Goal: Task Accomplishment & Management: Manage account settings

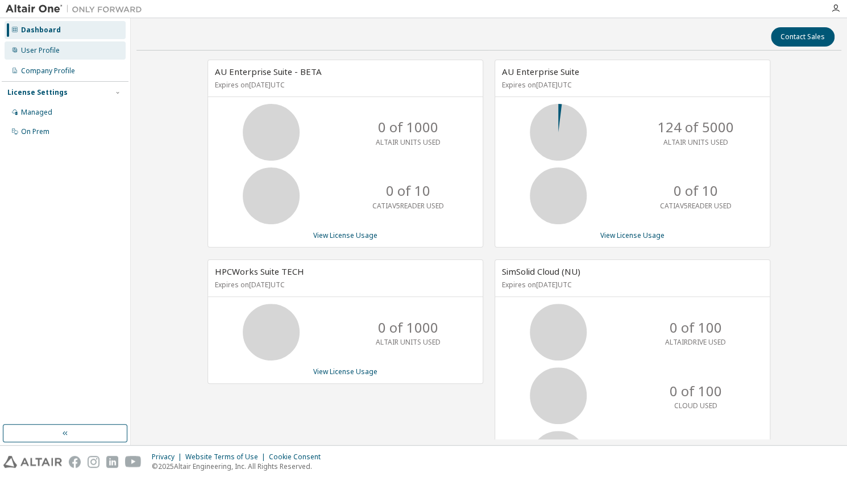
click at [61, 49] on div "User Profile" at bounding box center [65, 50] width 121 height 18
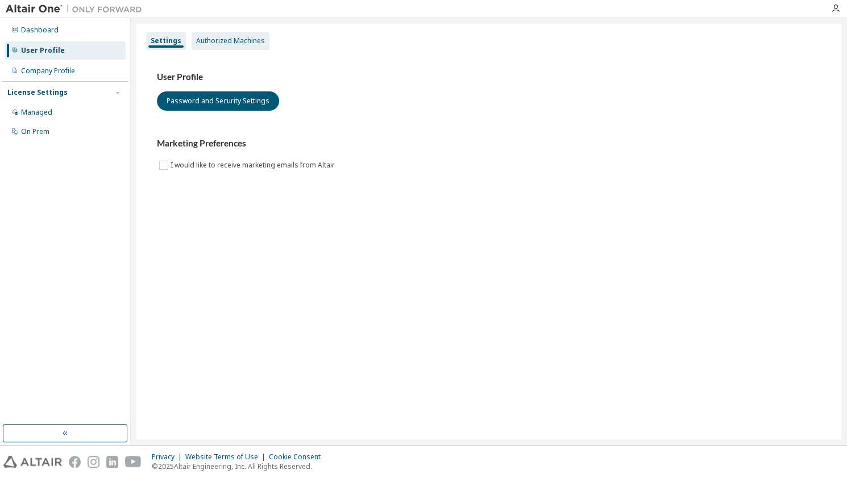
click at [257, 43] on div "Authorized Machines" at bounding box center [230, 40] width 69 height 9
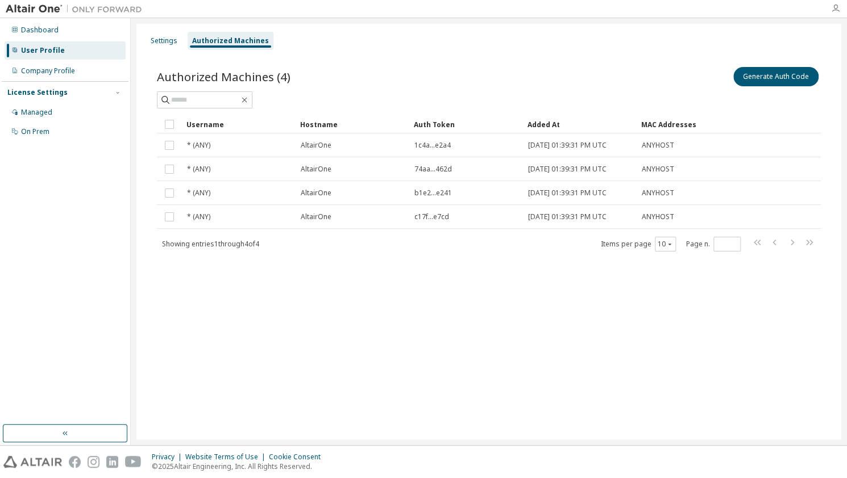
click at [835, 10] on icon "button" at bounding box center [835, 8] width 9 height 9
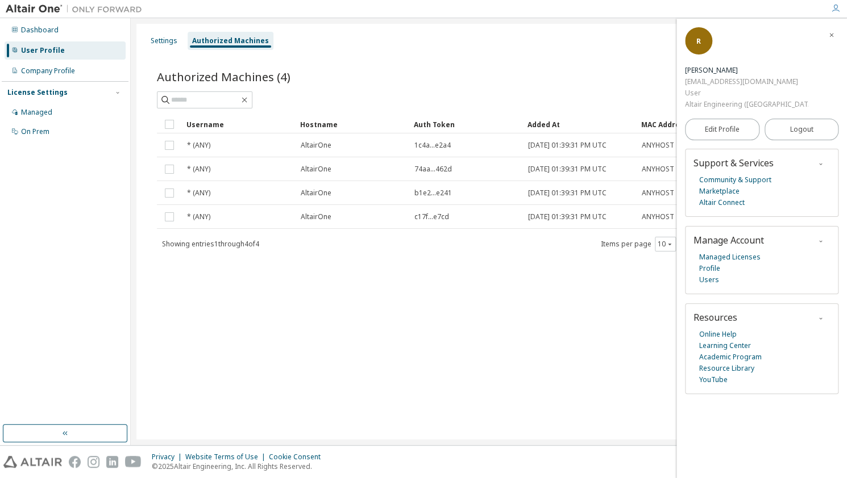
click at [507, 63] on div "Authorized Machines (4) Generate Auth Code Clear Load Save Save As Field Operat…" at bounding box center [488, 166] width 691 height 231
click at [834, 34] on icon "button" at bounding box center [831, 35] width 7 height 7
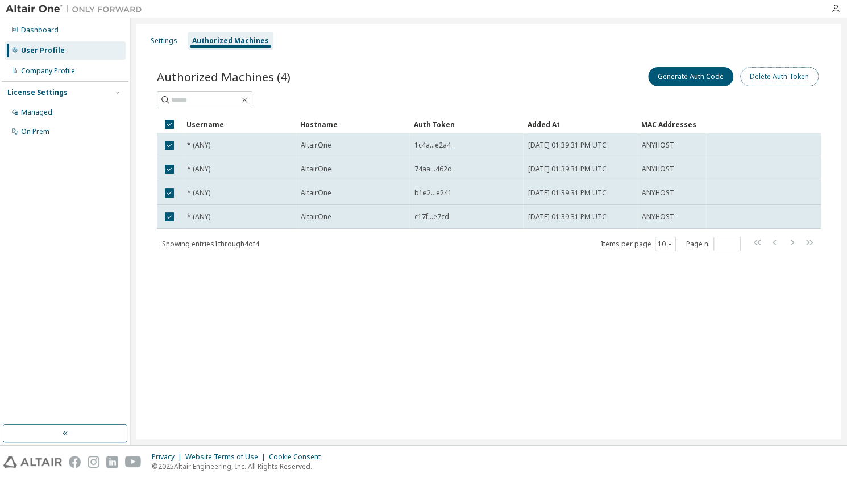
click at [803, 84] on button "Delete Auth Token" at bounding box center [779, 76] width 78 height 19
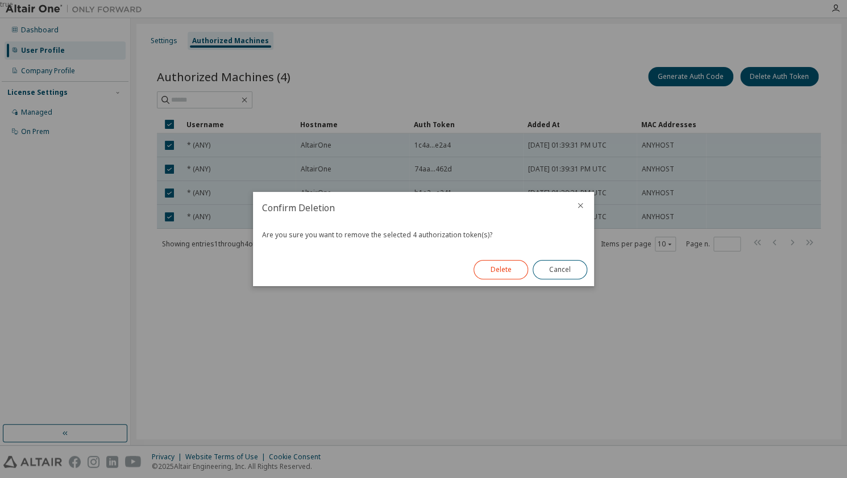
click at [506, 277] on button "Delete" at bounding box center [500, 269] width 55 height 19
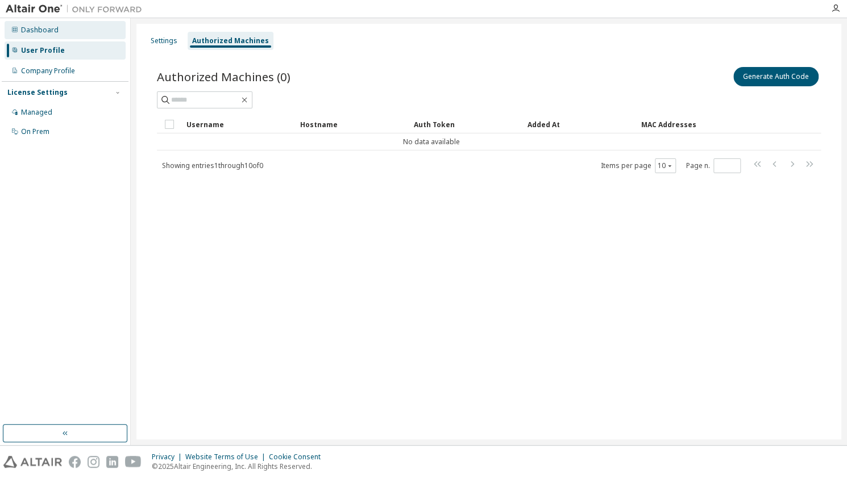
click at [52, 32] on div "Dashboard" at bounding box center [39, 30] width 37 height 9
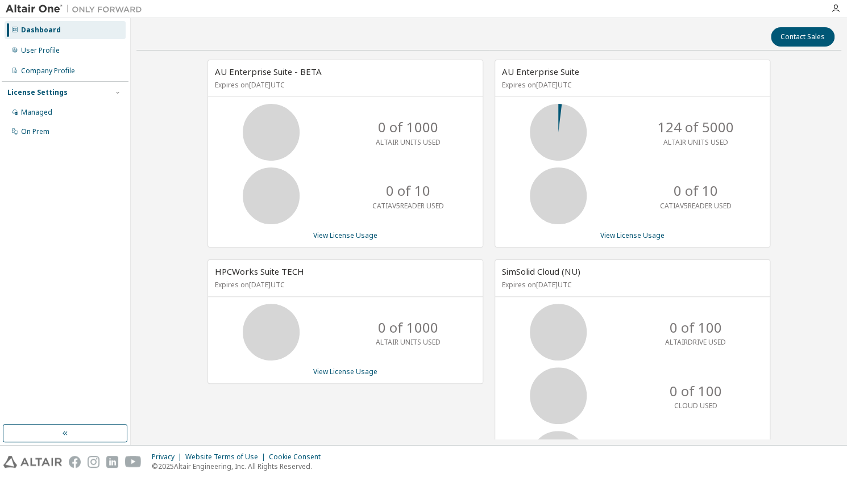
click at [55, 61] on div "Dashboard User Profile Company Profile License Settings Managed On Prem" at bounding box center [65, 81] width 127 height 122
click at [56, 55] on div "User Profile" at bounding box center [40, 50] width 39 height 9
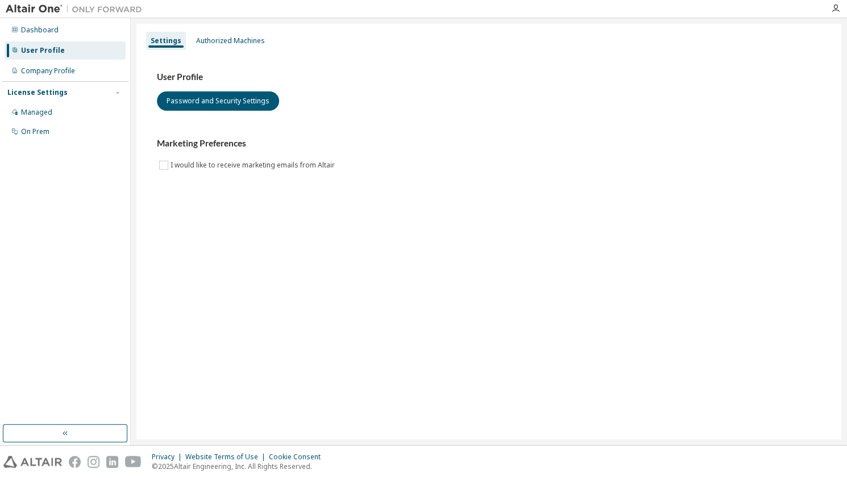
click at [255, 59] on div "User Profile Password and Security Settings Marketing Preferences I would like …" at bounding box center [488, 128] width 691 height 155
click at [230, 40] on div "Authorized Machines" at bounding box center [230, 40] width 69 height 9
click at [229, 45] on div "Authorized Machines" at bounding box center [230, 41] width 78 height 18
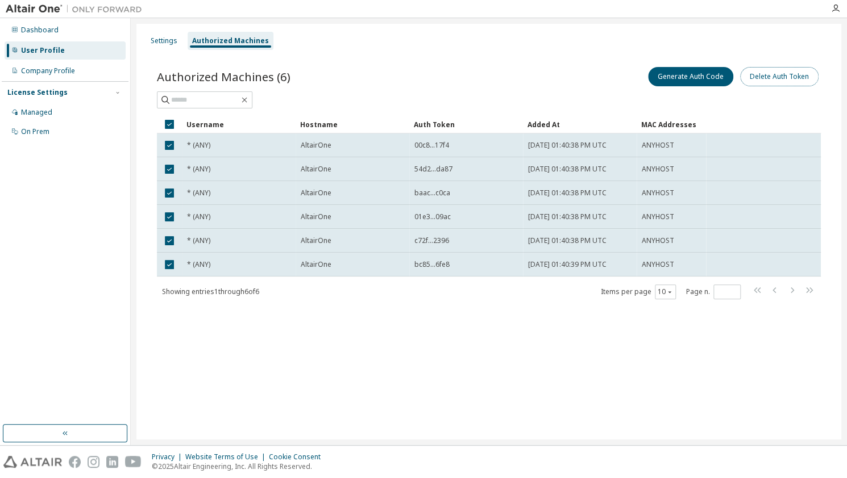
click at [768, 78] on button "Delete Auth Token" at bounding box center [779, 76] width 78 height 19
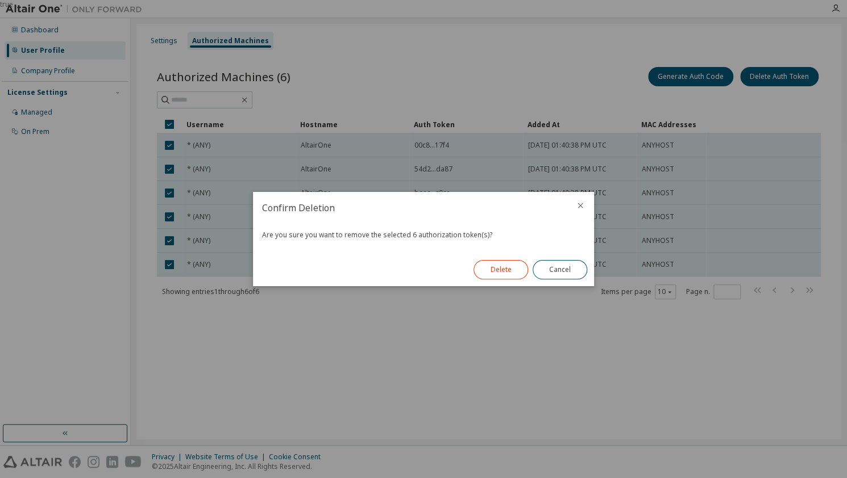
click at [511, 268] on button "Delete" at bounding box center [500, 269] width 55 height 19
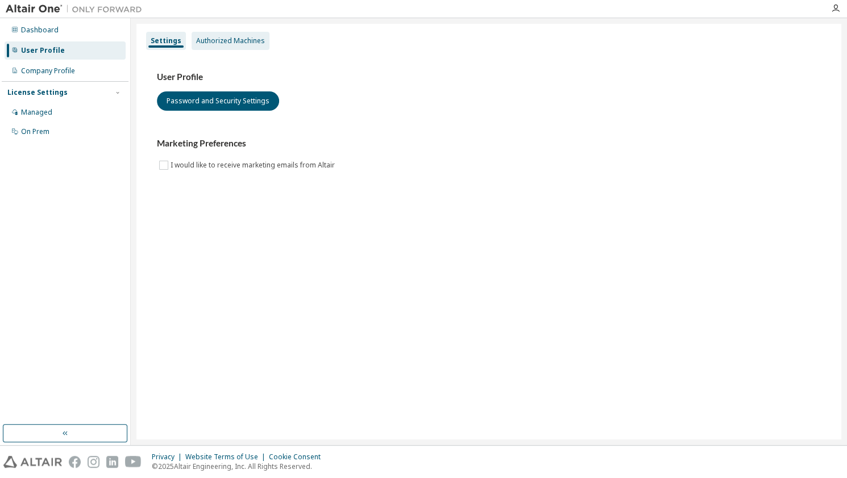
click at [227, 44] on div "Authorized Machines" at bounding box center [230, 40] width 69 height 9
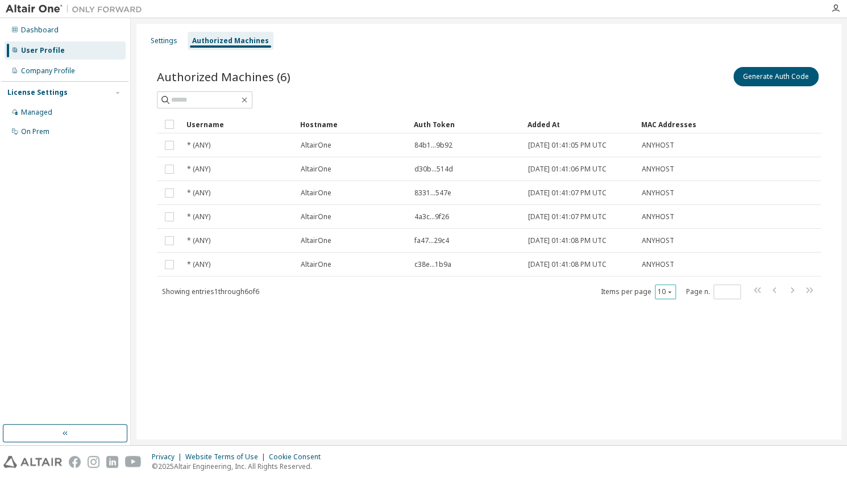
click at [667, 291] on icon "button" at bounding box center [669, 292] width 7 height 7
click at [680, 365] on div "100" at bounding box center [700, 361] width 91 height 14
click at [37, 28] on div "Dashboard" at bounding box center [39, 30] width 37 height 9
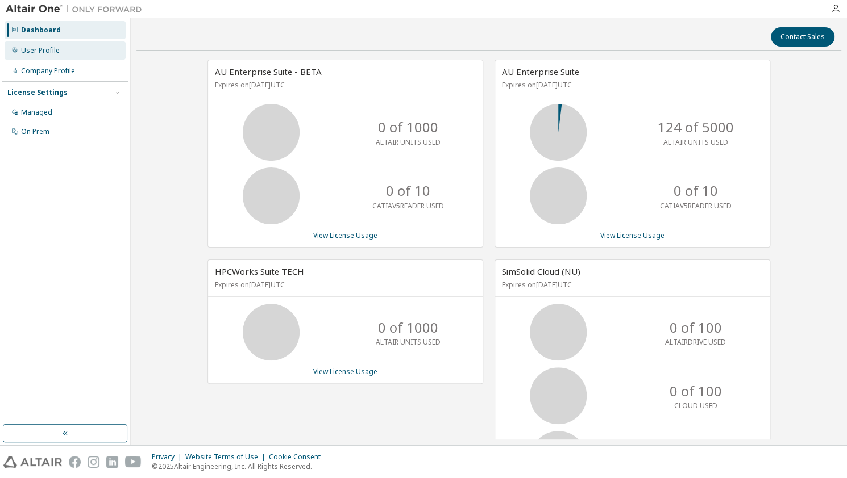
click at [60, 55] on div "User Profile" at bounding box center [65, 50] width 121 height 18
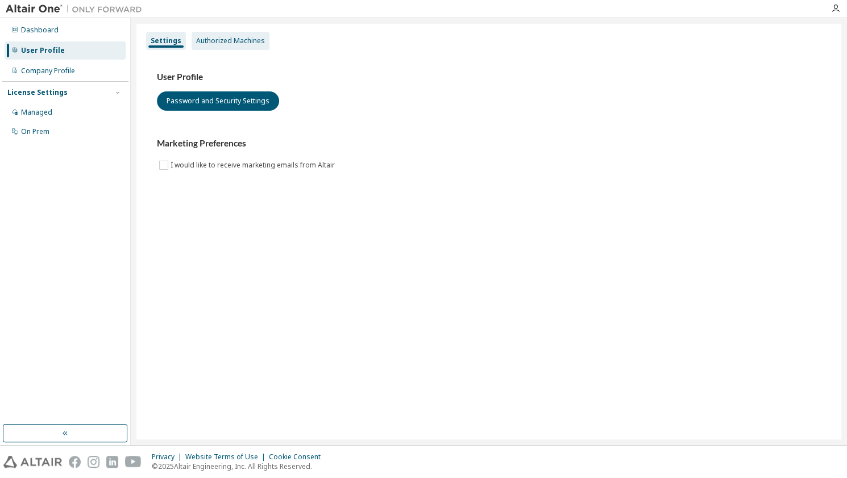
click at [232, 43] on div "Authorized Machines" at bounding box center [230, 40] width 69 height 9
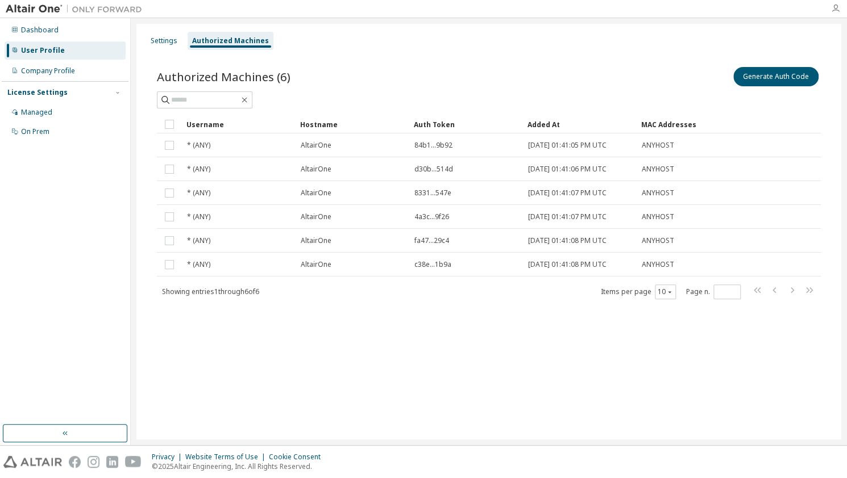
click at [835, 9] on icon "button" at bounding box center [835, 8] width 9 height 9
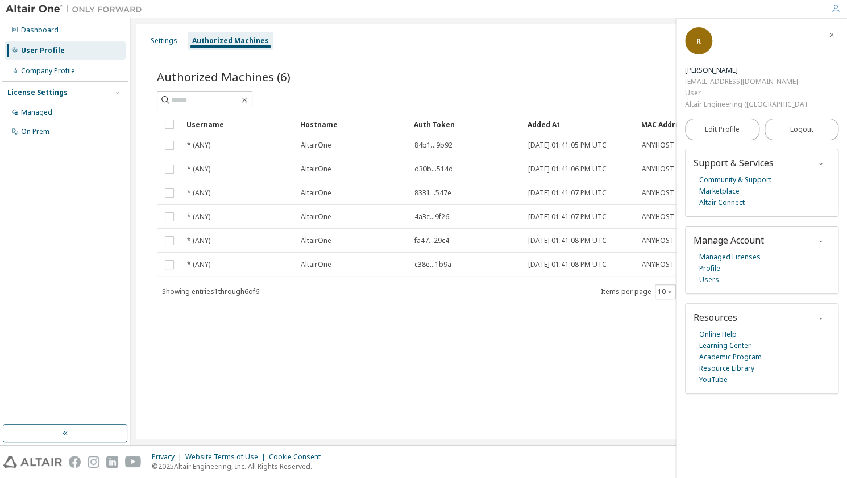
click at [833, 36] on icon "button" at bounding box center [831, 35] width 7 height 7
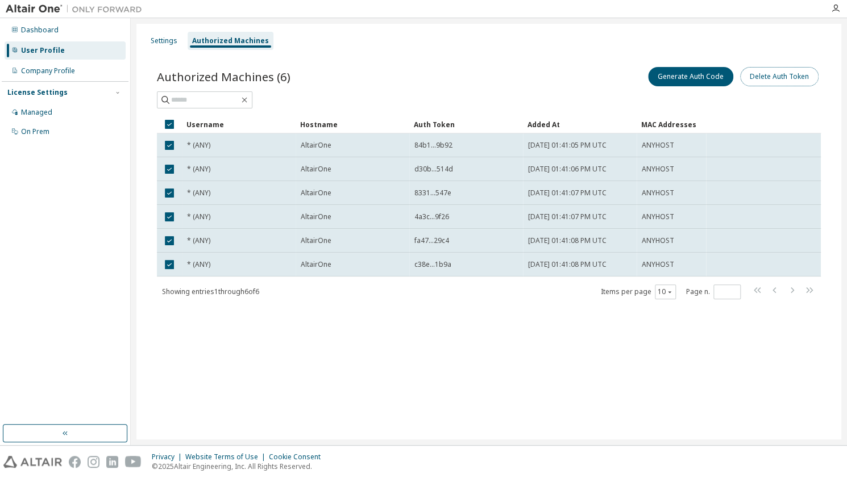
click at [786, 84] on button "Delete Auth Token" at bounding box center [779, 76] width 78 height 19
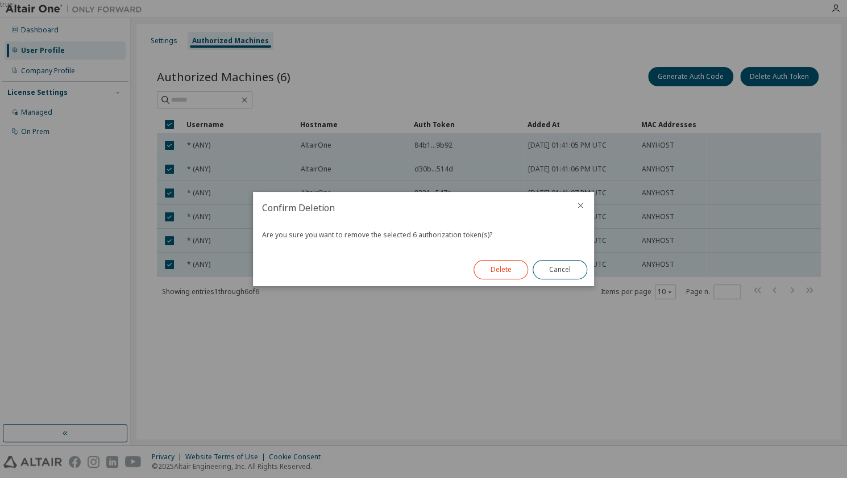
click at [512, 276] on button "Delete" at bounding box center [500, 269] width 55 height 19
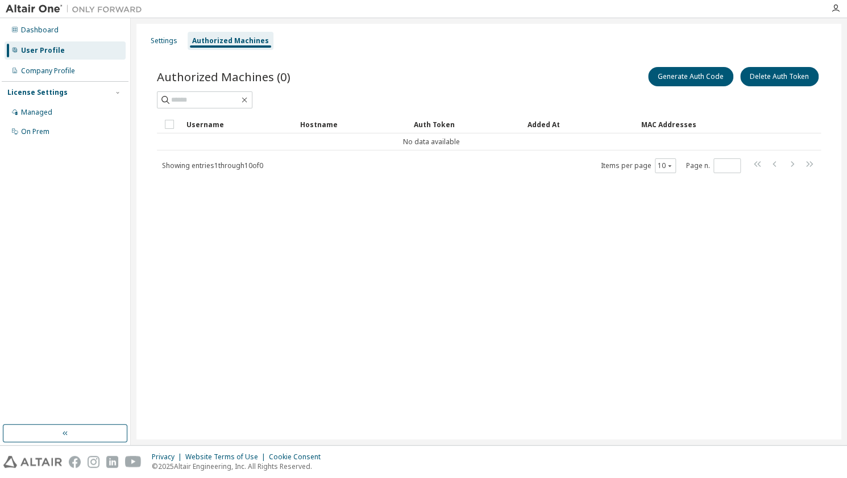
click at [39, 10] on img at bounding box center [77, 8] width 142 height 11
click at [43, 37] on div "Dashboard" at bounding box center [65, 30] width 121 height 18
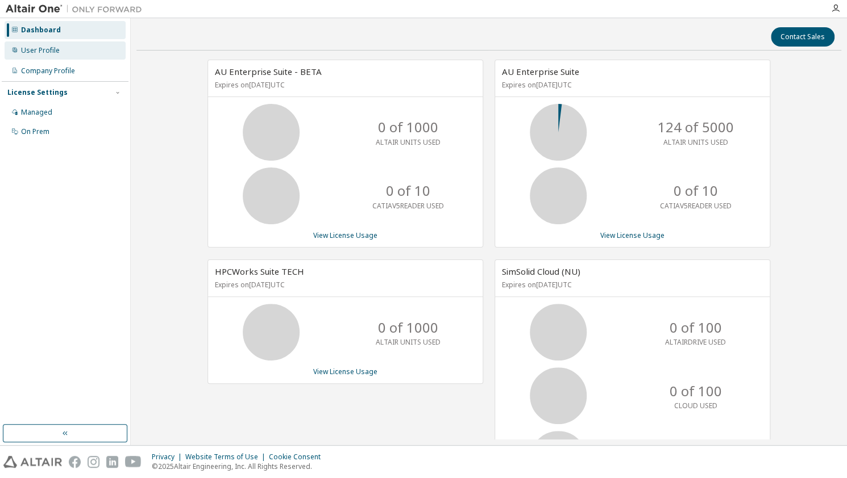
click at [36, 55] on div "User Profile" at bounding box center [65, 50] width 121 height 18
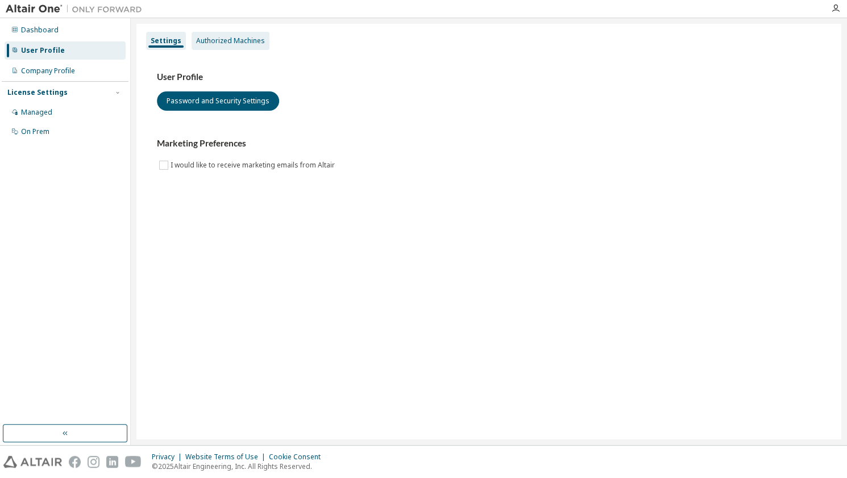
click at [264, 41] on div "Authorized Machines" at bounding box center [230, 41] width 78 height 18
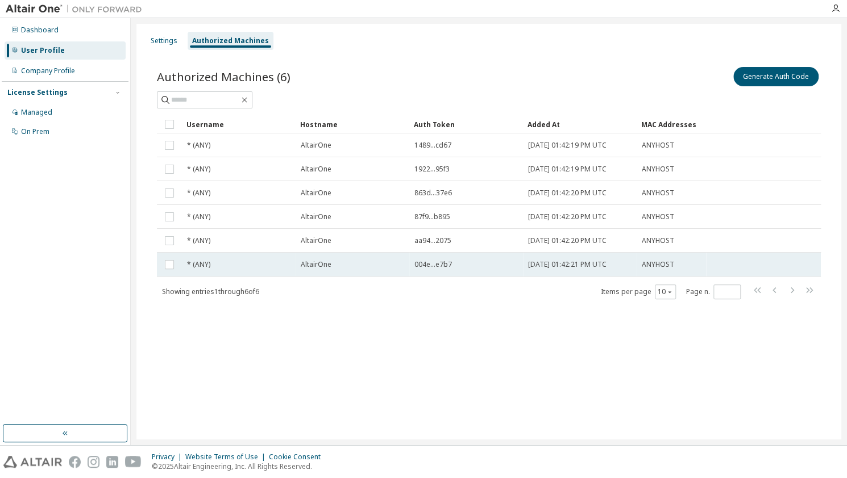
drag, startPoint x: 585, startPoint y: 146, endPoint x: 616, endPoint y: 266, distance: 123.9
click at [616, 266] on tbody "* (ANY) AltairOne 1489...cd67 2025-09-29 01:42:19 PM UTC ANYHOST * (ANY) Altair…" at bounding box center [489, 205] width 664 height 143
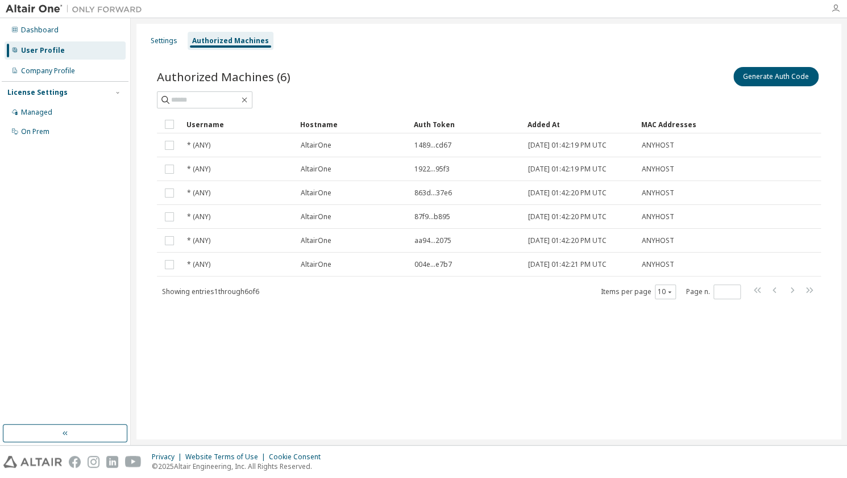
click at [837, 10] on icon "button" at bounding box center [835, 8] width 9 height 9
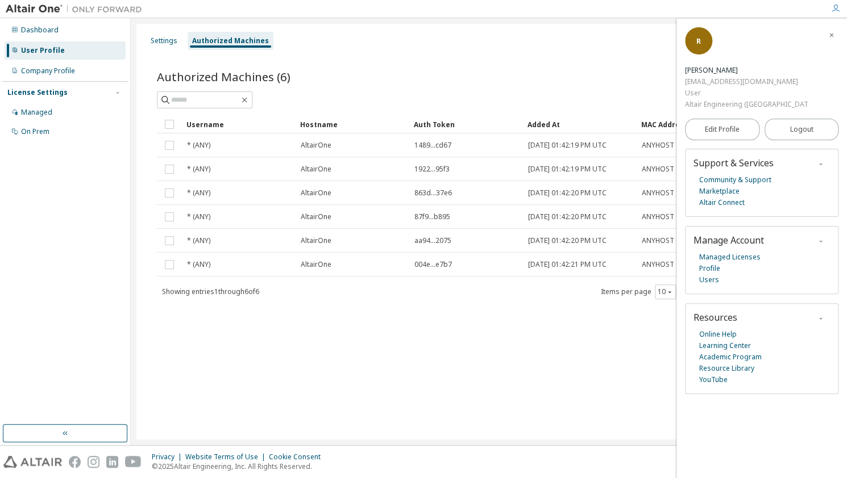
click at [389, 61] on div "Authorized Machines (6) Generate Auth Code Clear Load Save Save As Field Operat…" at bounding box center [488, 190] width 691 height 278
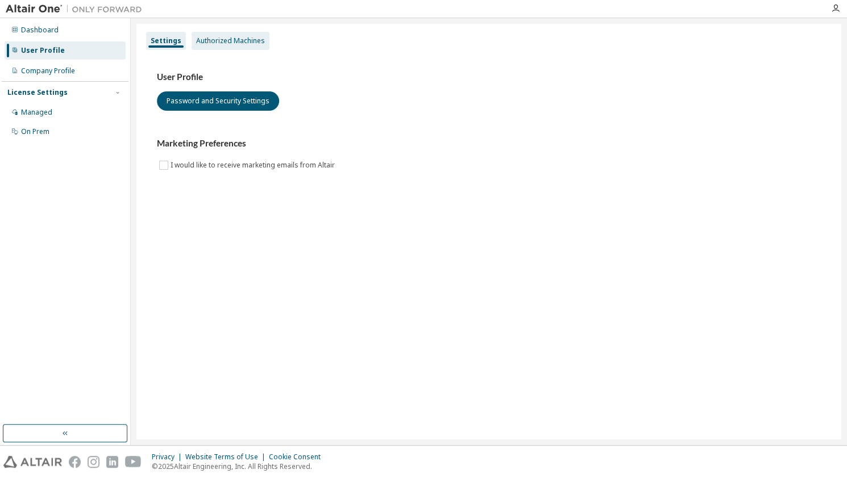
click at [239, 39] on div "Authorized Machines" at bounding box center [230, 40] width 69 height 9
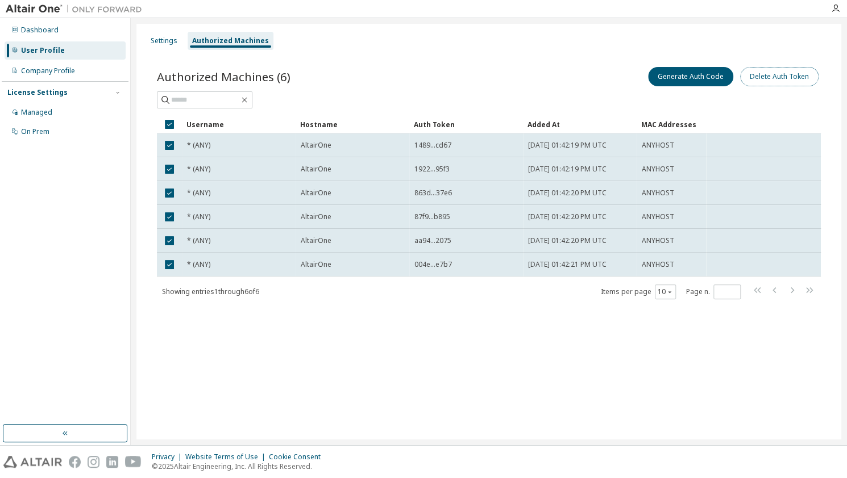
click at [771, 79] on button "Delete Auth Token" at bounding box center [779, 76] width 78 height 19
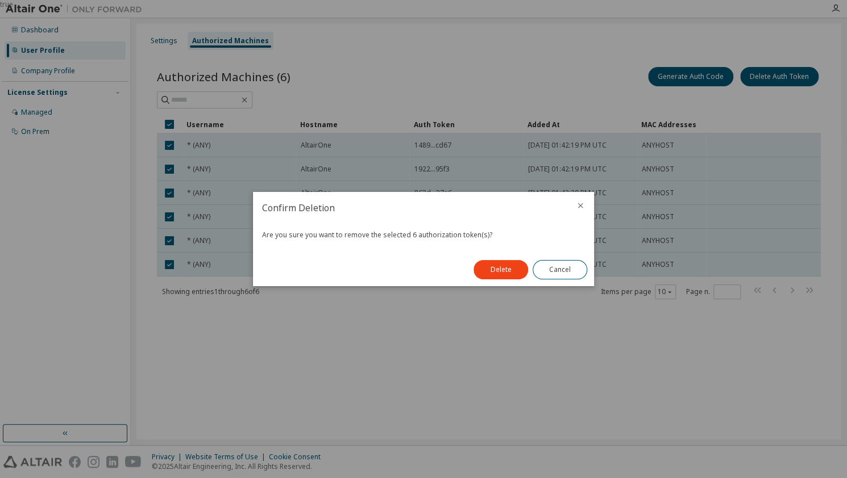
click at [498, 280] on div "Delete Cancel" at bounding box center [529, 269] width 127 height 33
click at [498, 273] on button "Delete" at bounding box center [500, 269] width 55 height 19
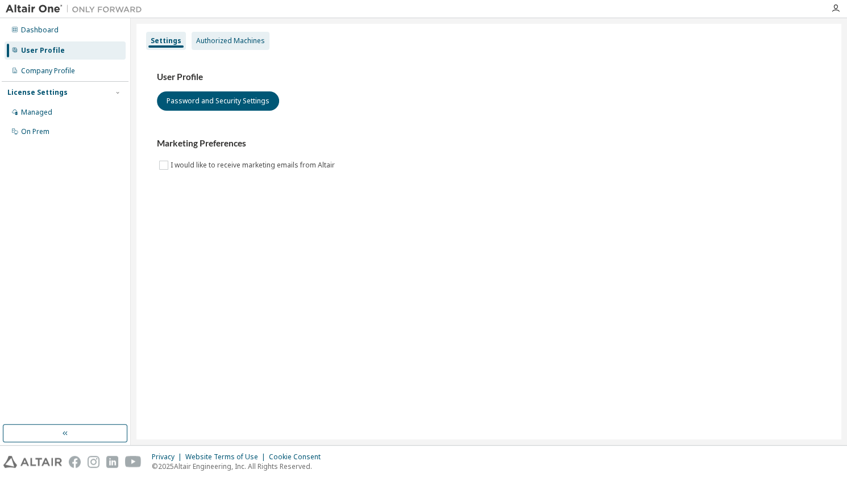
click at [209, 44] on div "Authorized Machines" at bounding box center [230, 40] width 69 height 9
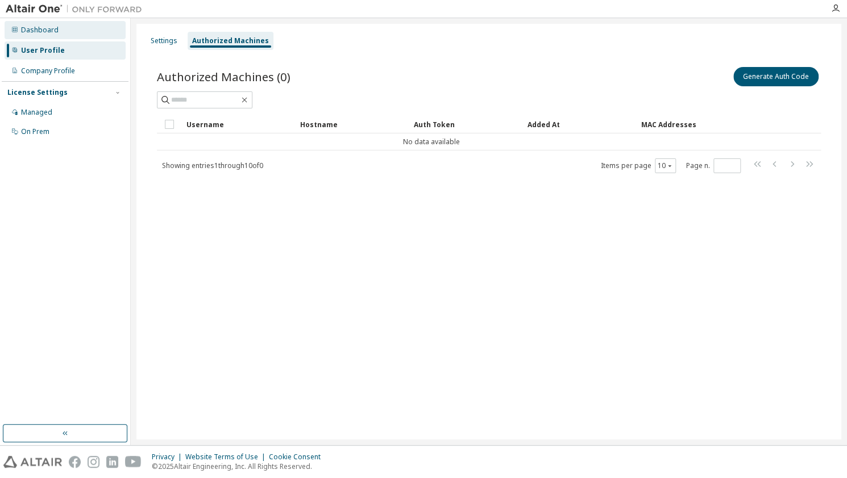
click at [32, 31] on div "Dashboard" at bounding box center [39, 30] width 37 height 9
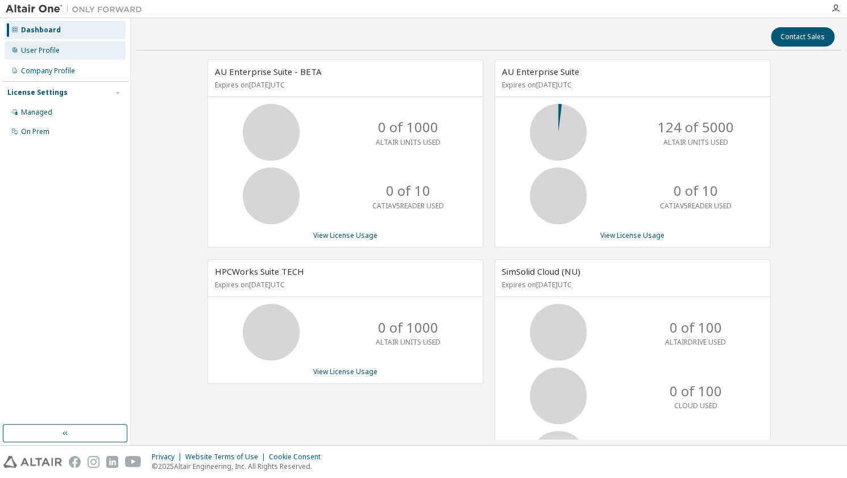
click at [66, 56] on div "User Profile" at bounding box center [65, 50] width 121 height 18
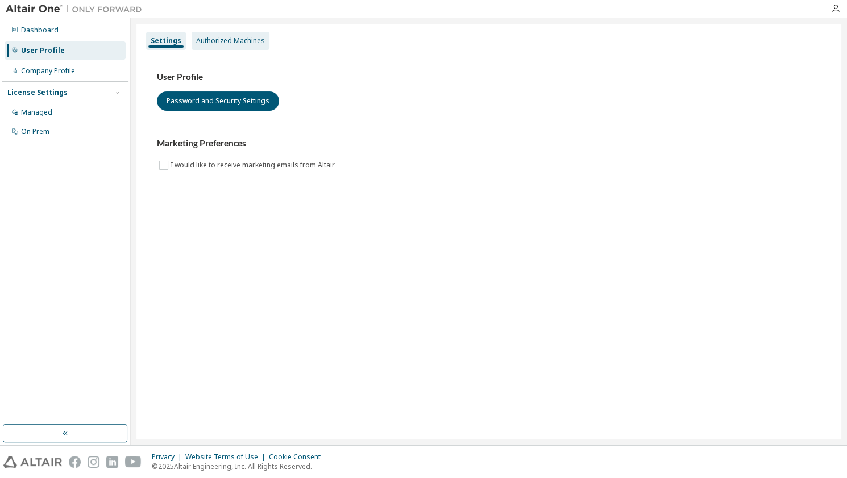
click at [227, 33] on div "Authorized Machines" at bounding box center [230, 41] width 78 height 18
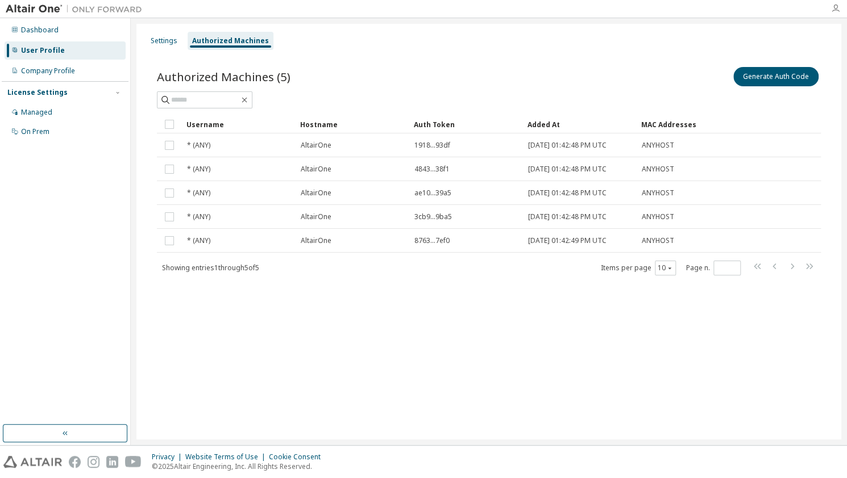
click at [831, 7] on icon "button" at bounding box center [835, 8] width 9 height 9
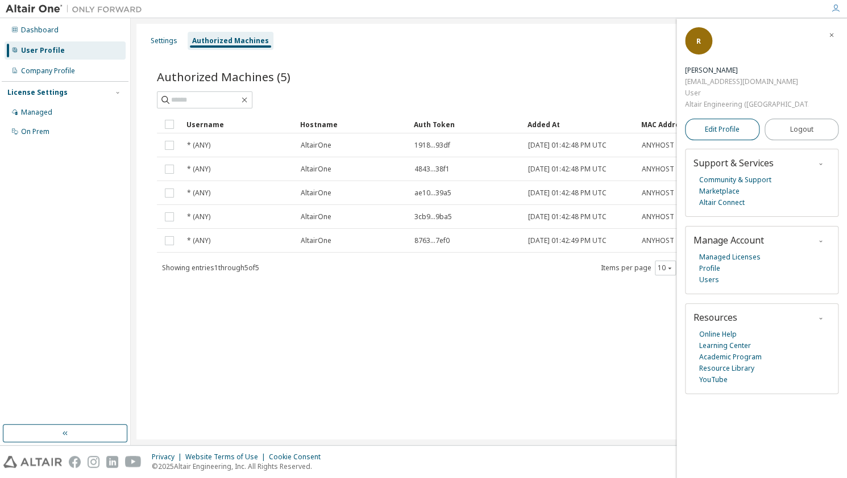
click at [735, 125] on span "Edit Profile" at bounding box center [722, 129] width 35 height 9
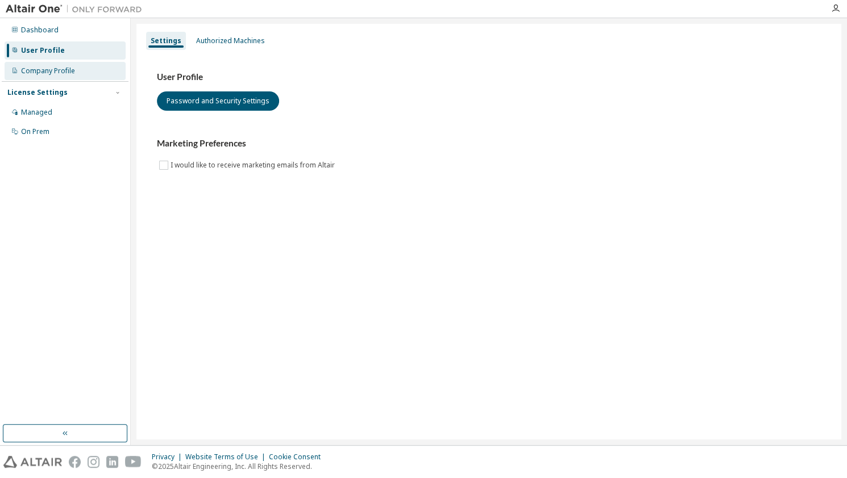
click at [59, 70] on div "Company Profile" at bounding box center [48, 70] width 54 height 9
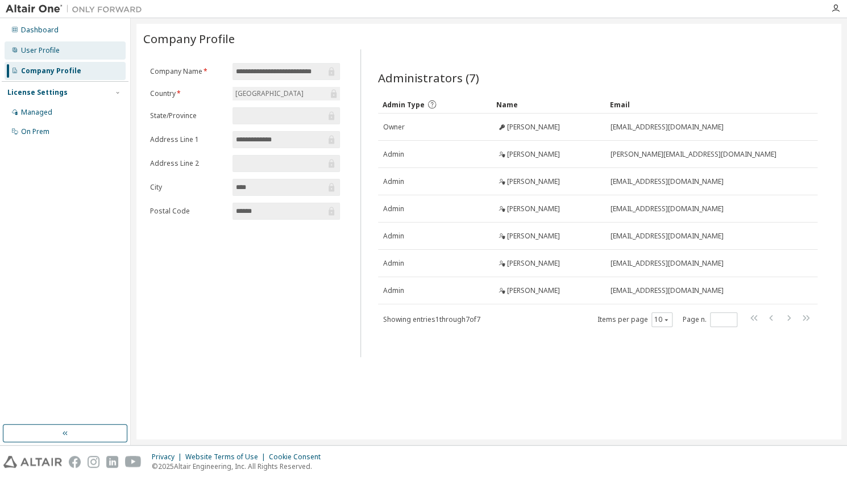
click at [58, 51] on div "User Profile" at bounding box center [40, 50] width 39 height 9
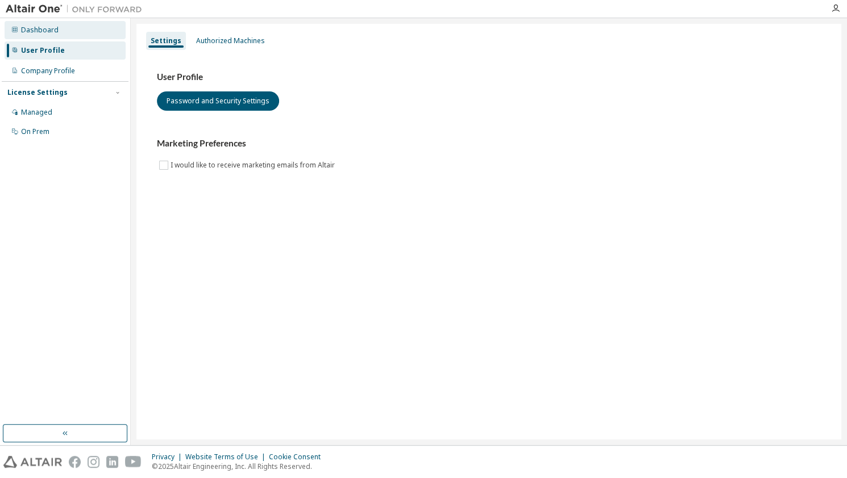
click at [60, 32] on div "Dashboard" at bounding box center [65, 30] width 121 height 18
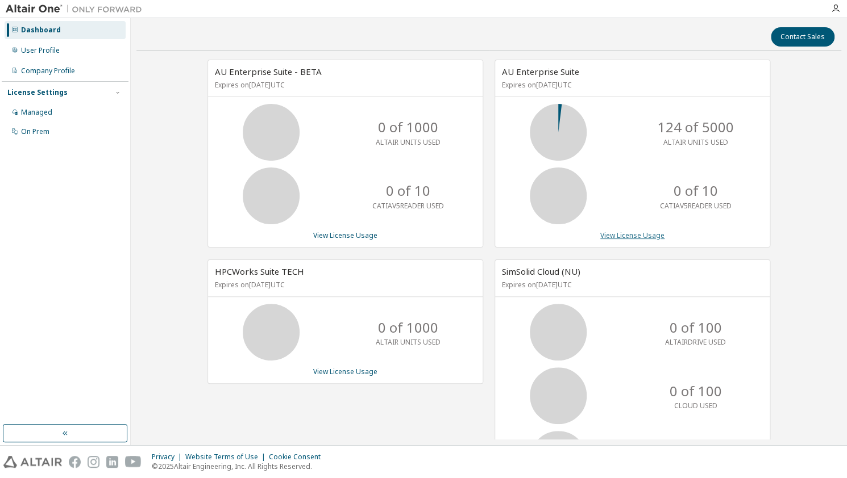
click at [622, 234] on link "View License Usage" at bounding box center [632, 236] width 64 height 10
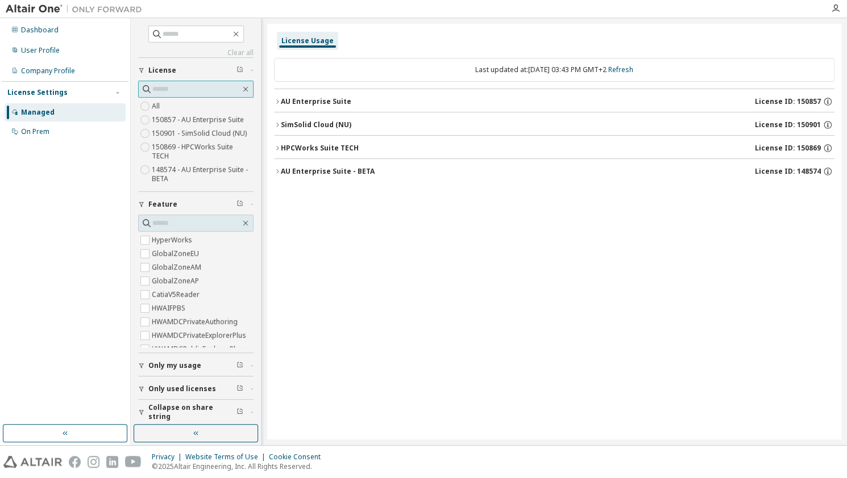
click at [194, 84] on input "text" at bounding box center [196, 89] width 88 height 11
click at [325, 109] on button "AU Enterprise Suite License ID: 150857" at bounding box center [554, 101] width 560 height 25
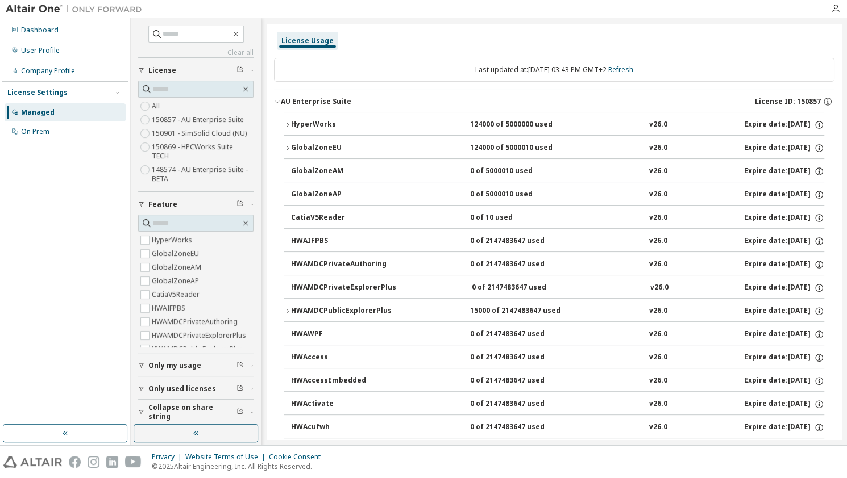
click at [315, 127] on div "HyperWorks" at bounding box center [342, 125] width 102 height 10
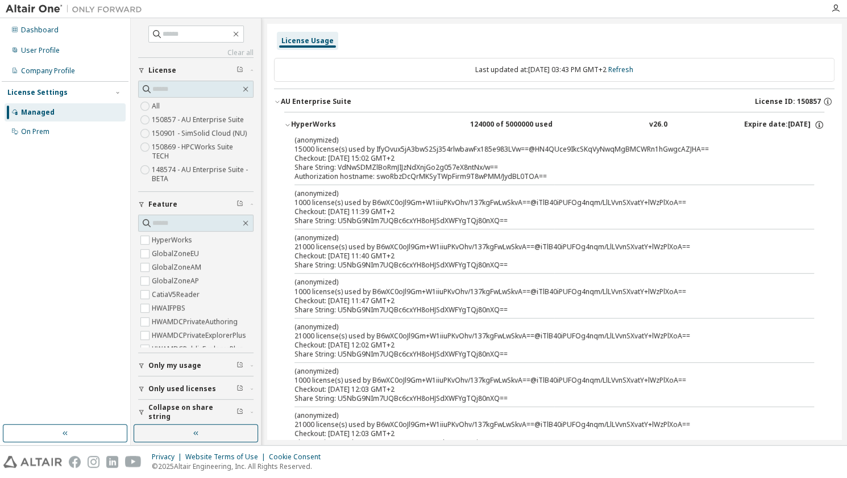
click at [315, 127] on div "HyperWorks" at bounding box center [342, 125] width 102 height 10
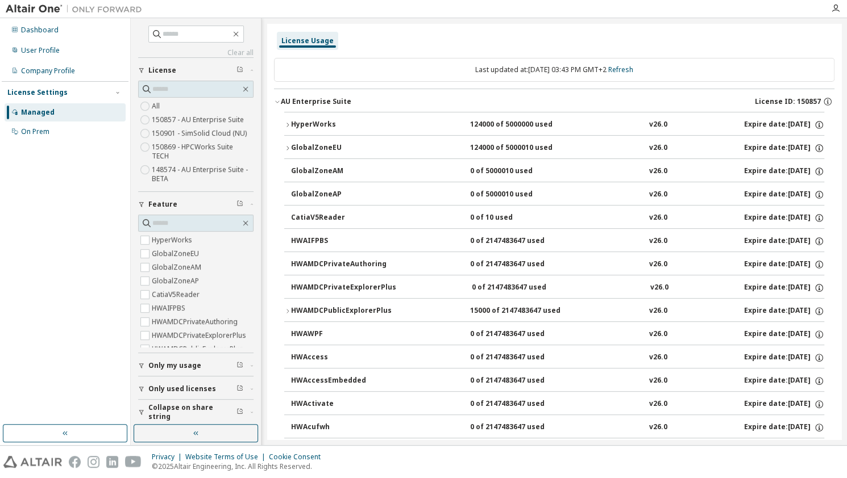
click at [316, 101] on div "AU Enterprise Suite" at bounding box center [316, 101] width 70 height 9
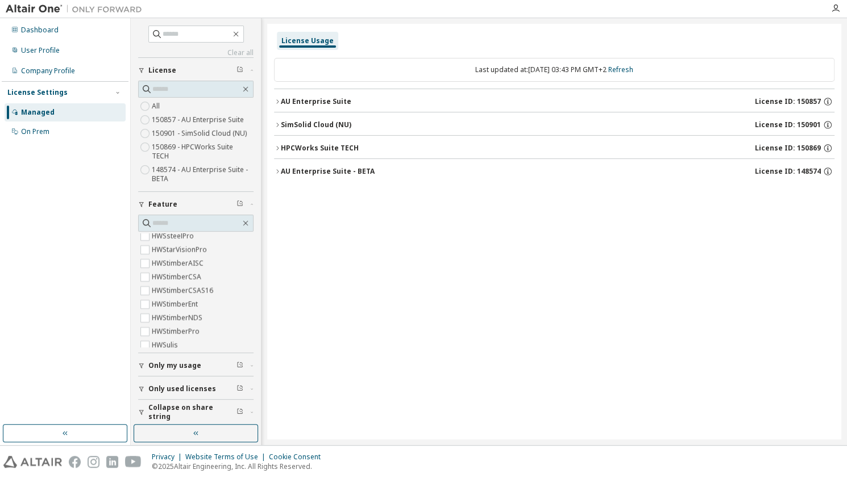
scroll to position [4610, 0]
click at [180, 35] on input "text" at bounding box center [196, 33] width 68 height 11
type input "*******"
click at [191, 87] on input "text" at bounding box center [196, 89] width 88 height 11
click at [241, 30] on span at bounding box center [236, 34] width 10 height 10
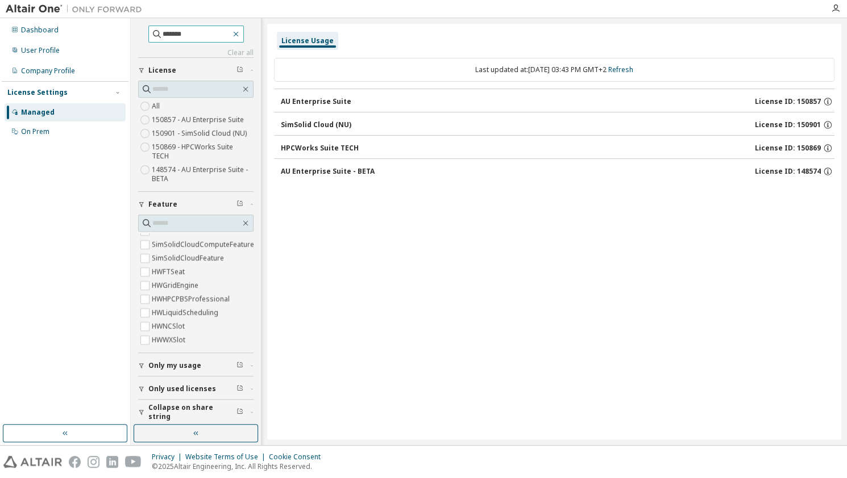
click at [240, 33] on icon "button" at bounding box center [235, 34] width 9 height 9
click at [207, 32] on input "text" at bounding box center [196, 33] width 68 height 11
click at [206, 205] on button "Feature" at bounding box center [195, 204] width 115 height 25
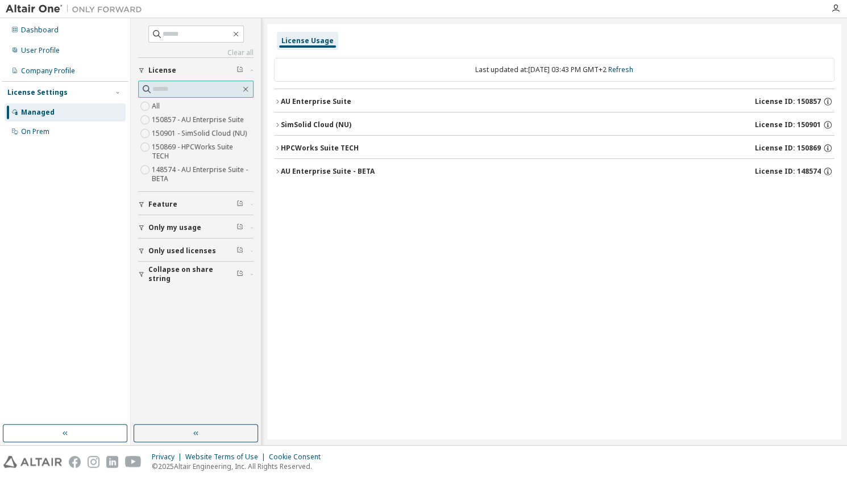
click at [195, 88] on input "text" at bounding box center [196, 89] width 88 height 11
click at [249, 69] on icon "button" at bounding box center [251, 70] width 7 height 3
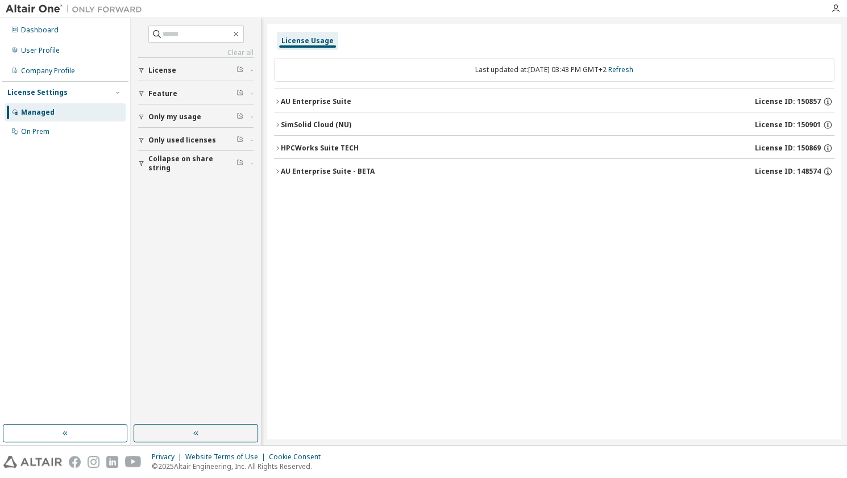
click at [245, 52] on link "Clear all" at bounding box center [195, 52] width 115 height 9
click at [218, 89] on div "Feature" at bounding box center [199, 93] width 102 height 9
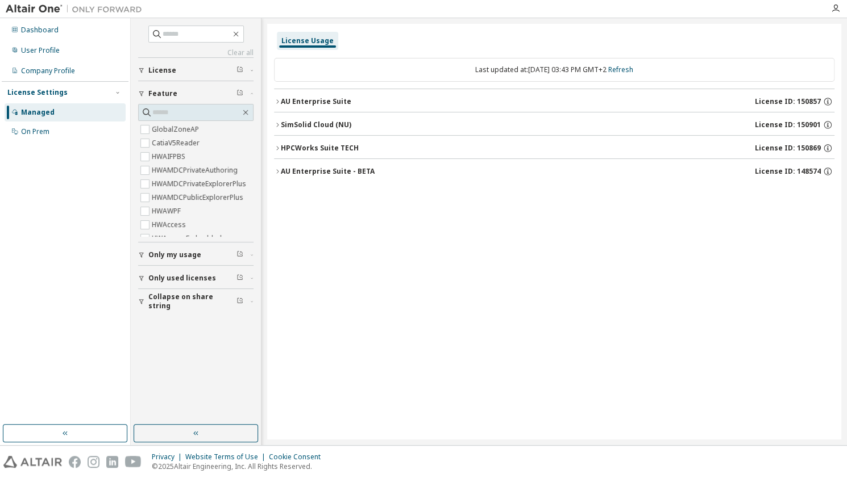
scroll to position [0, 0]
click at [244, 111] on icon "button" at bounding box center [245, 112] width 9 height 9
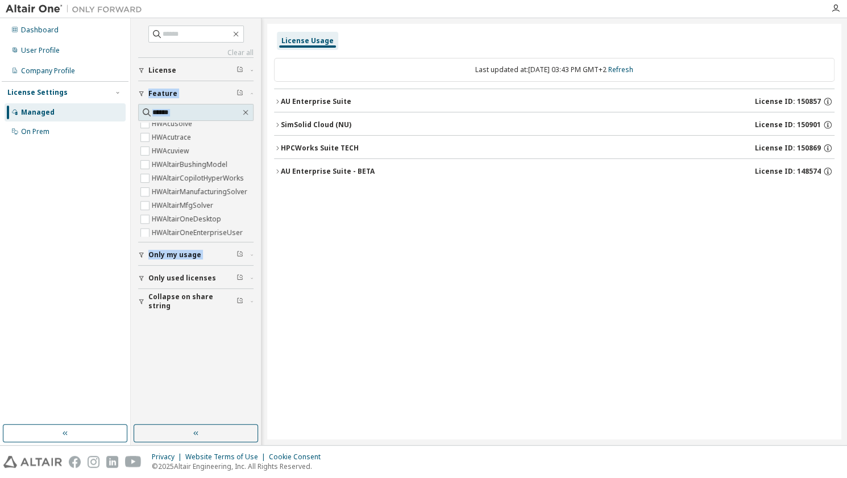
click at [202, 247] on div "Collapse on share string Only used licenses Only my usage Feature HyperWorks Gl…" at bounding box center [195, 184] width 115 height 255
click at [281, 231] on div "License Usage Last updated at: [DATE] 03:43 PM GMT+2 Refresh AU Enterprise Suit…" at bounding box center [554, 232] width 574 height 416
click at [248, 112] on icon "button" at bounding box center [245, 112] width 9 height 9
click at [228, 251] on div "Only my usage" at bounding box center [199, 255] width 102 height 9
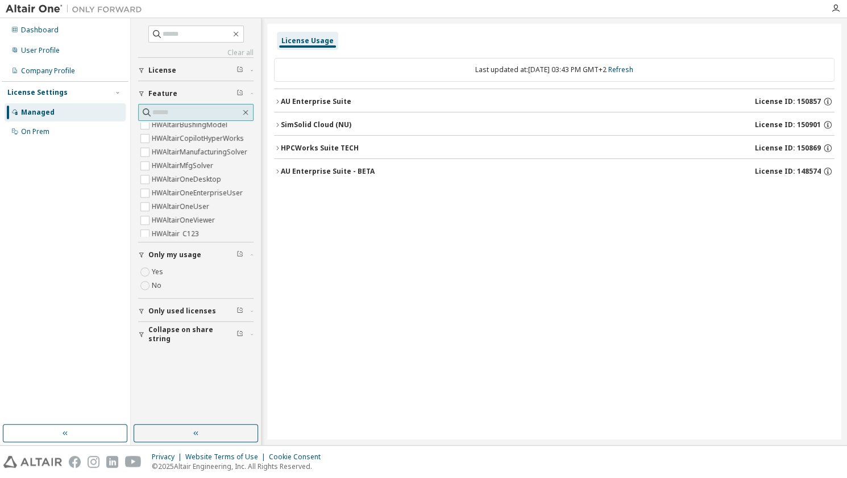
click at [215, 116] on input "text" at bounding box center [196, 112] width 88 height 11
click at [225, 95] on div "Feature" at bounding box center [199, 93] width 102 height 9
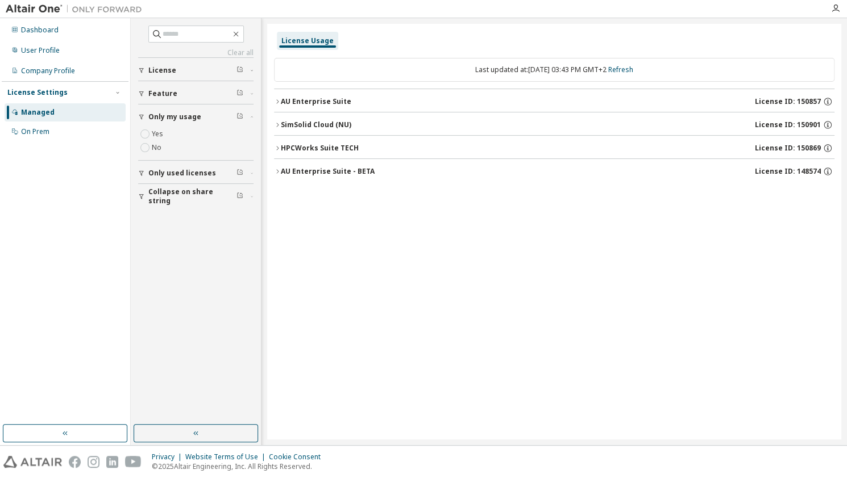
click at [223, 116] on div "Only my usage" at bounding box center [199, 116] width 102 height 9
click at [218, 141] on div "Only used licenses" at bounding box center [199, 140] width 102 height 9
click at [216, 160] on span "Collapse on share string" at bounding box center [192, 164] width 88 height 18
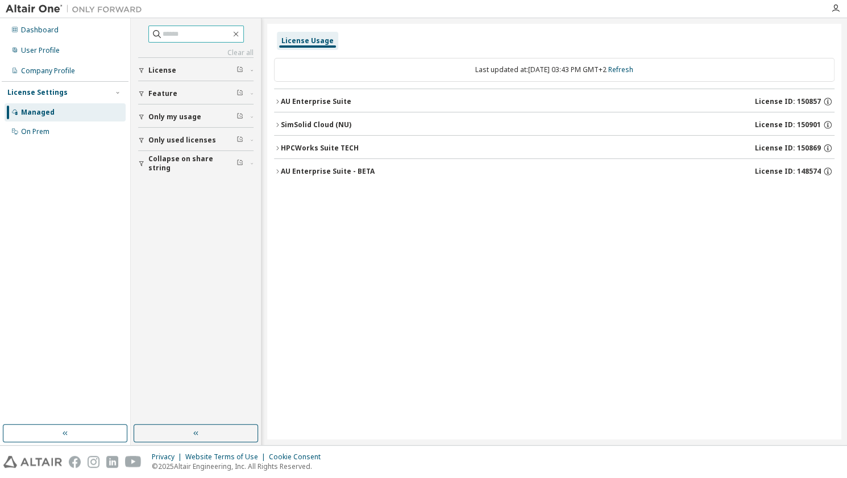
click at [212, 38] on input "text" at bounding box center [196, 33] width 68 height 11
click at [240, 36] on icon "button" at bounding box center [235, 34] width 9 height 9
click at [382, 43] on div "License Usage" at bounding box center [554, 41] width 560 height 20
click at [643, 74] on div "Last updated at: [DATE] 03:43 PM GMT+2 Refresh" at bounding box center [554, 70] width 560 height 24
click at [633, 72] on link "Refresh" at bounding box center [620, 70] width 25 height 10
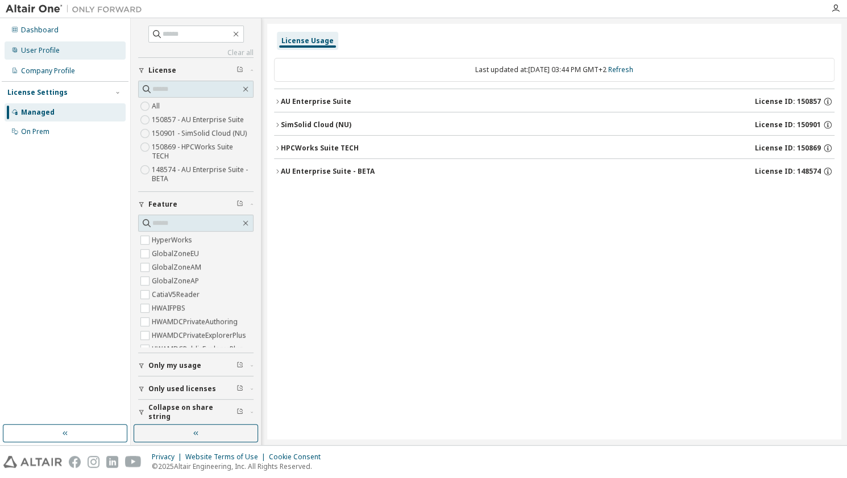
click at [61, 51] on div "User Profile" at bounding box center [65, 50] width 121 height 18
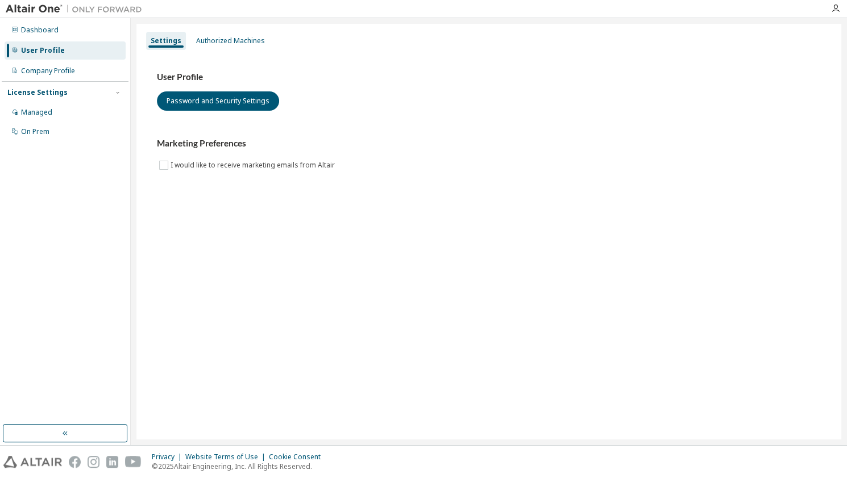
click at [237, 51] on div "User Profile Password and Security Settings Marketing Preferences I would like …" at bounding box center [488, 128] width 691 height 155
click at [237, 41] on div "Authorized Machines" at bounding box center [230, 40] width 69 height 9
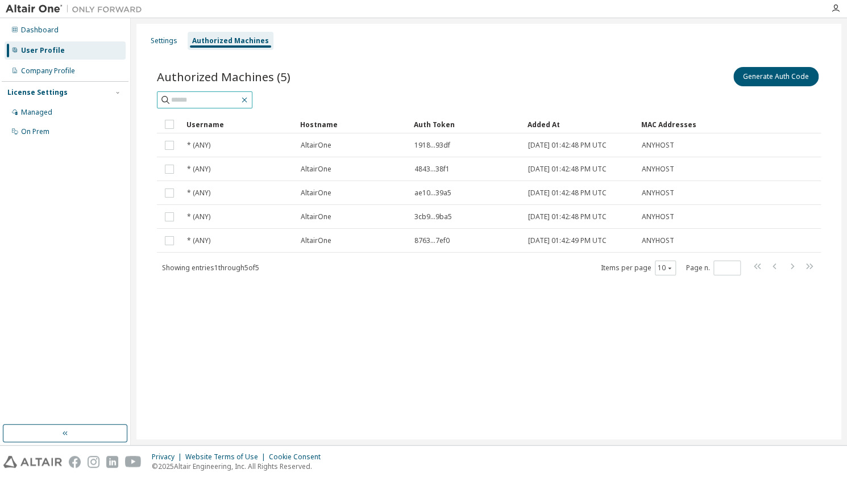
click at [249, 100] on icon "button" at bounding box center [244, 99] width 9 height 9
click at [314, 84] on div "Authorized Machines (5) Generate Auth Code" at bounding box center [489, 77] width 664 height 24
click at [151, 40] on div "Settings" at bounding box center [164, 40] width 27 height 9
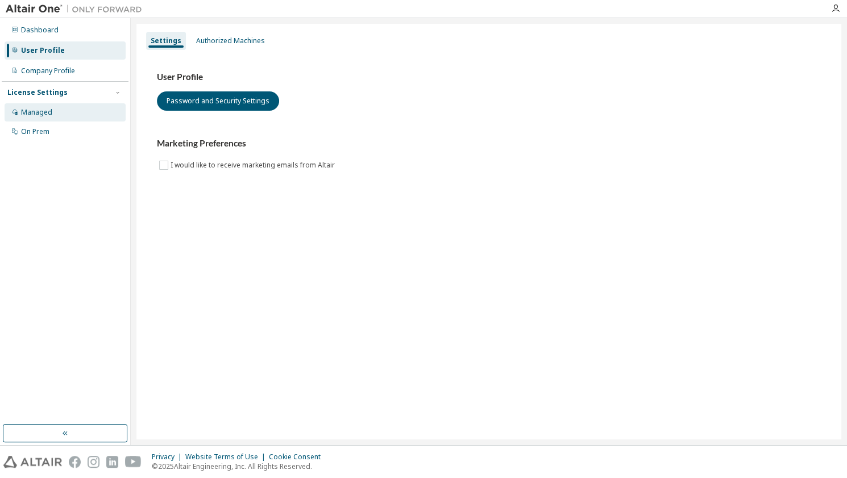
click at [50, 116] on div "Managed" at bounding box center [36, 112] width 31 height 9
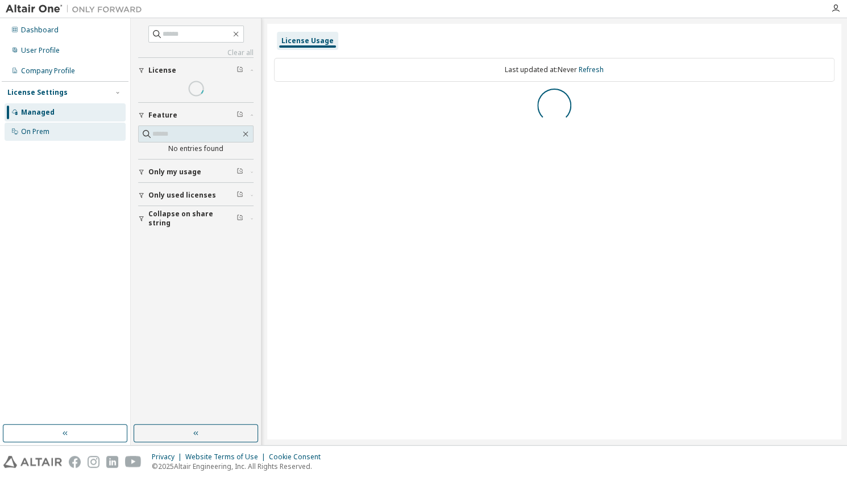
click at [47, 134] on div "On Prem" at bounding box center [35, 131] width 28 height 9
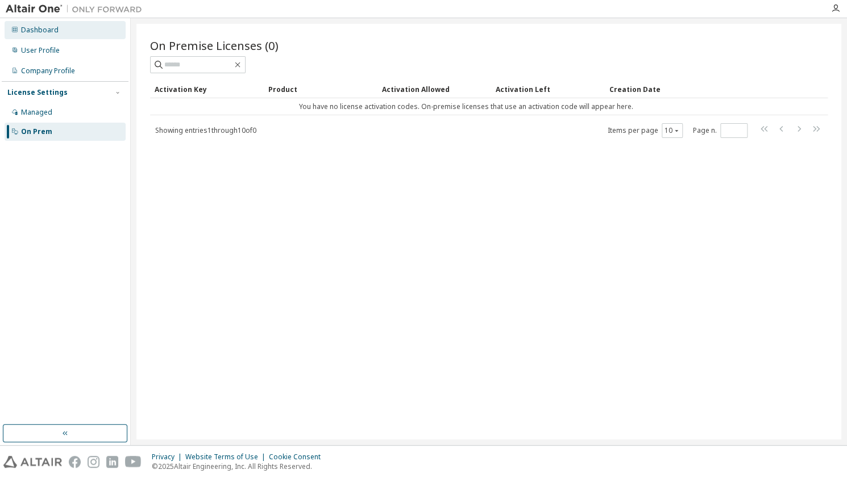
click at [52, 34] on div "Dashboard" at bounding box center [39, 30] width 37 height 9
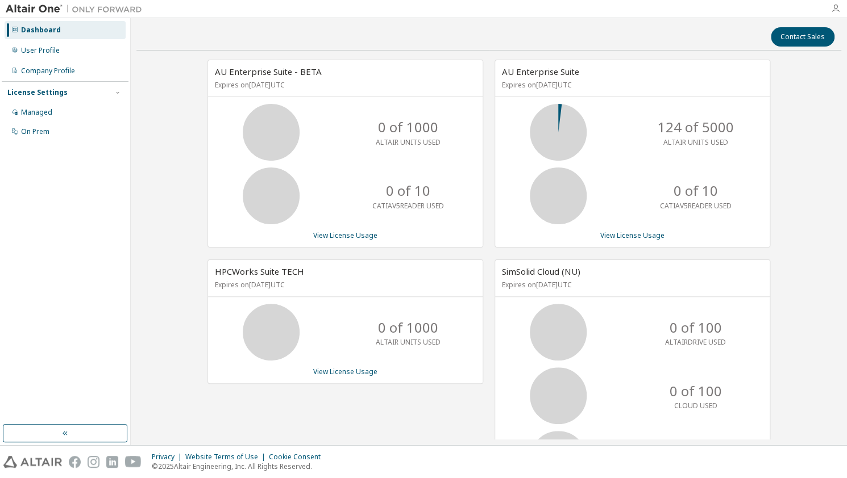
click at [834, 9] on icon "button" at bounding box center [835, 8] width 9 height 9
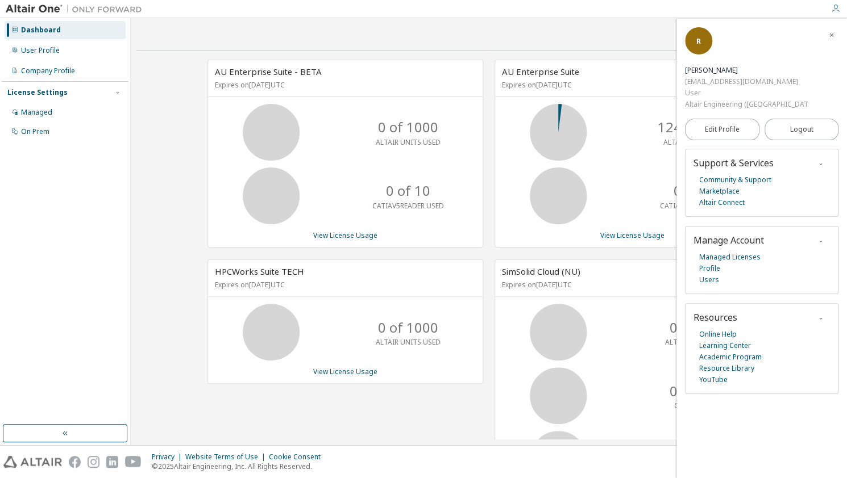
click at [622, 47] on div "Contact Sales AU Enterprise Suite - BETA Expires on [DATE] UTC 0 of 1000 ALTAIR…" at bounding box center [488, 232] width 705 height 416
click at [831, 38] on icon "button" at bounding box center [831, 35] width 7 height 7
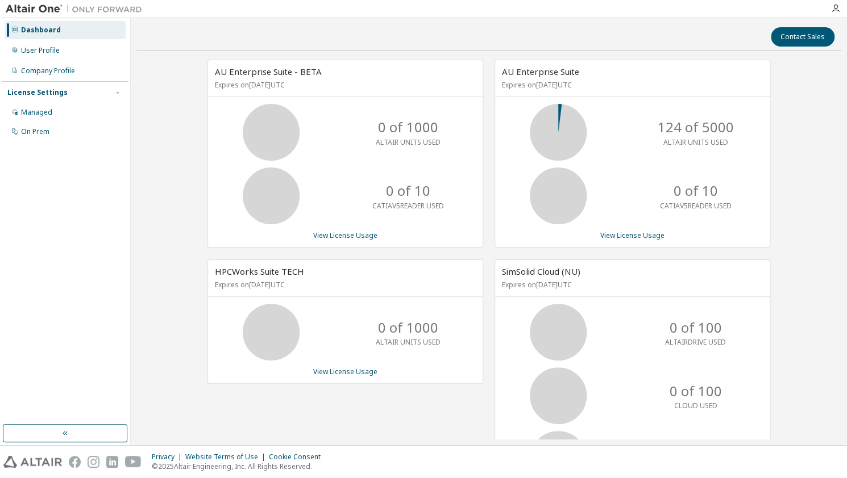
click at [175, 131] on div "AU Enterprise Suite - BETA Expires on [DATE] UTC 0 of 1000 ALTAIR UNITS USED 0 …" at bounding box center [488, 292] width 705 height 464
